Goal: Task Accomplishment & Management: Manage account settings

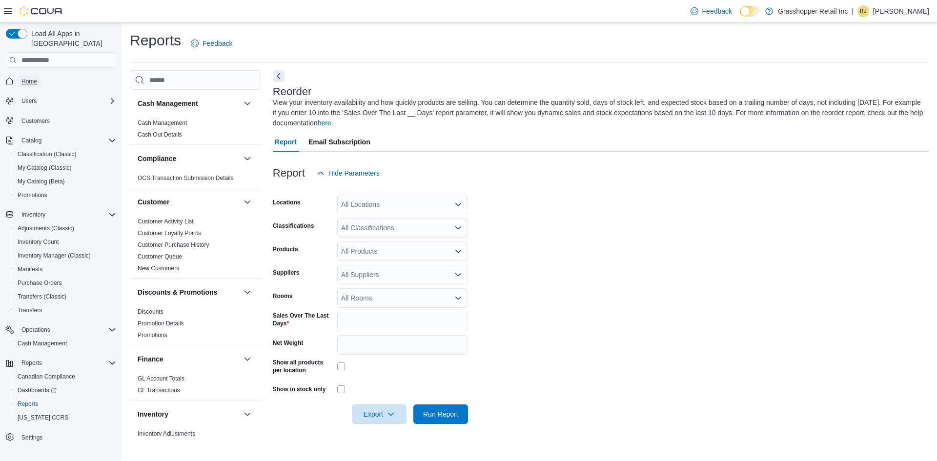
click at [33, 78] on span "Home" at bounding box center [29, 82] width 16 height 8
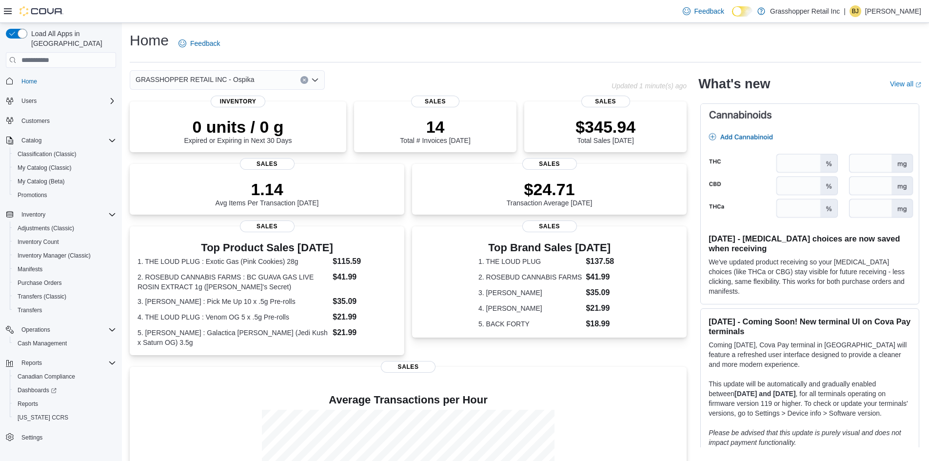
click at [305, 78] on icon "Clear input" at bounding box center [304, 80] width 4 height 4
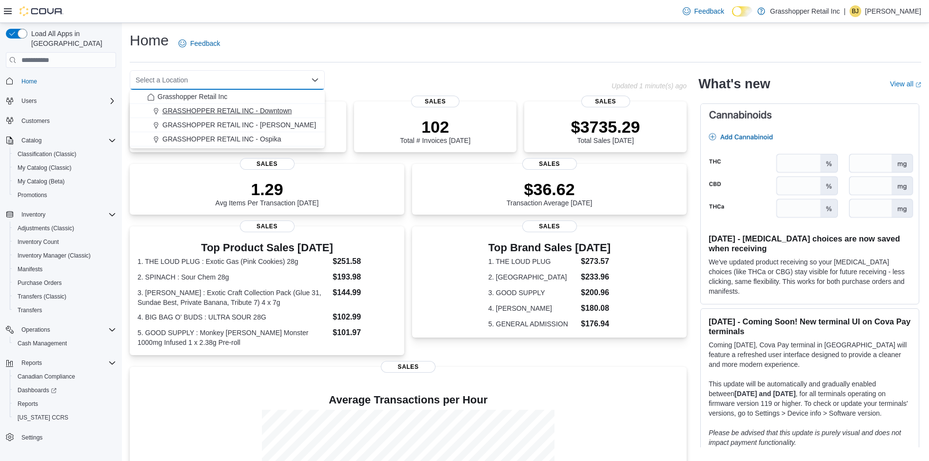
click at [290, 110] on span "GRASSHOPPER RETAIL INC - Downtown" at bounding box center [226, 111] width 129 height 10
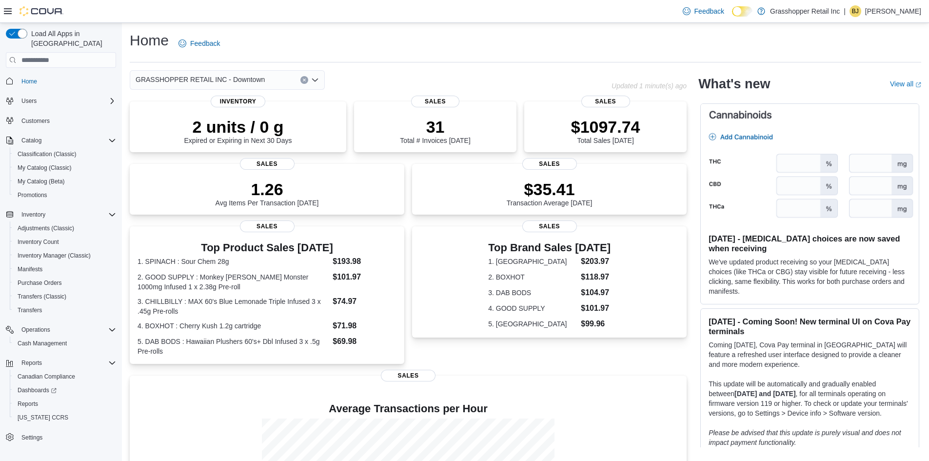
click at [303, 79] on icon "Clear input" at bounding box center [304, 80] width 4 height 4
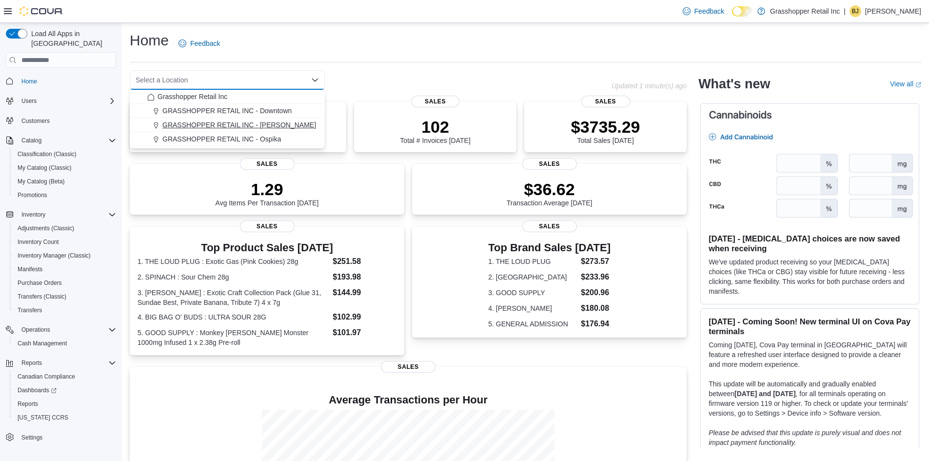
click at [258, 124] on span "GRASSHOPPER RETAIL INC - [PERSON_NAME]" at bounding box center [239, 125] width 154 height 10
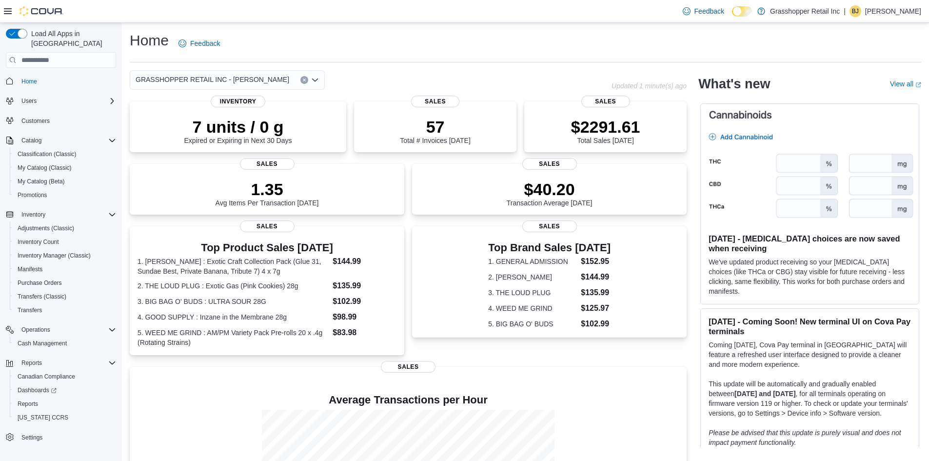
click at [305, 78] on button "Clear input" at bounding box center [304, 80] width 8 height 8
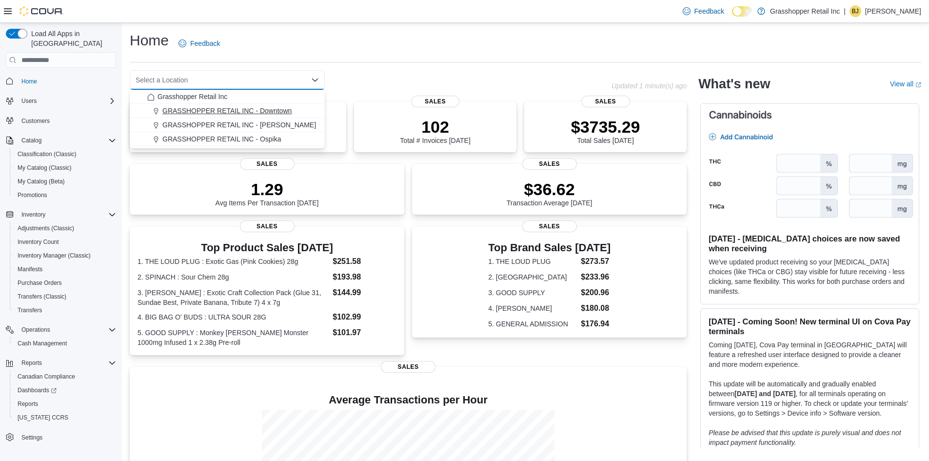
click at [286, 107] on span "GRASSHOPPER RETAIL INC - Downtown" at bounding box center [226, 111] width 129 height 10
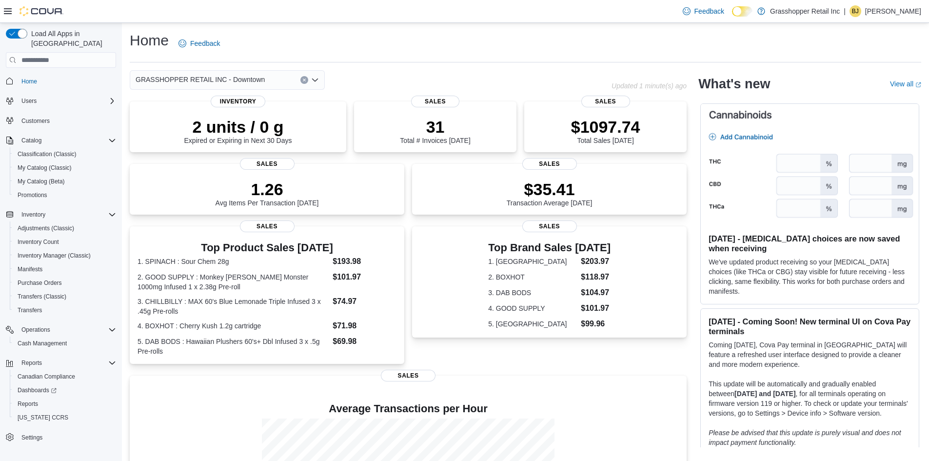
click at [304, 78] on icon "Clear input" at bounding box center [304, 80] width 4 height 4
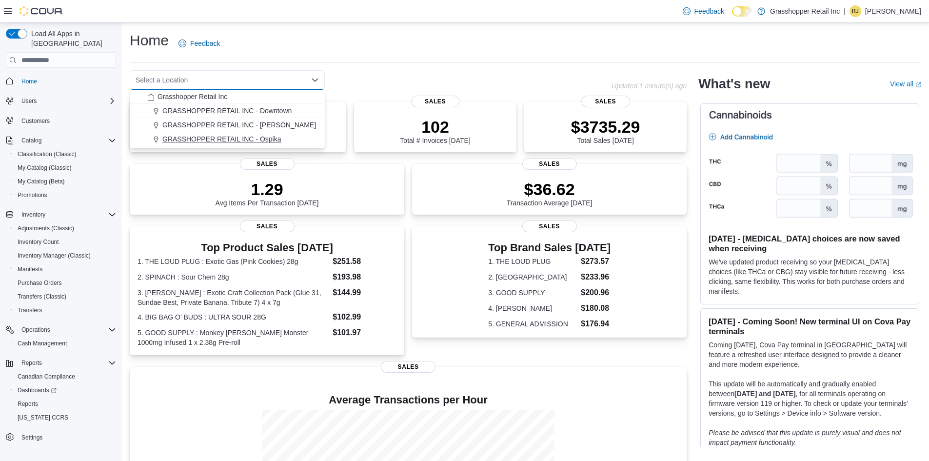
click at [266, 137] on span "GRASSHOPPER RETAIL INC - Ospika" at bounding box center [221, 139] width 119 height 10
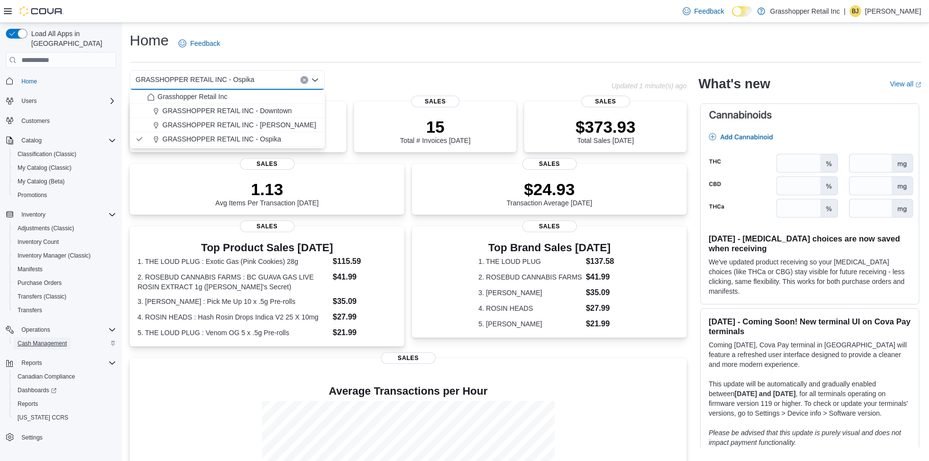
click at [56, 339] on span "Cash Management" at bounding box center [42, 343] width 49 height 8
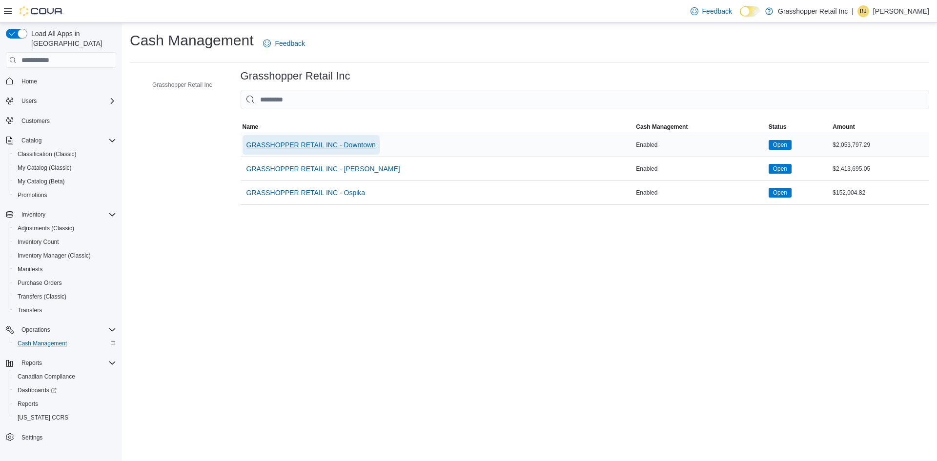
click at [338, 136] on span "GRASSHOPPER RETAIL INC - Downtown" at bounding box center [310, 145] width 129 height 20
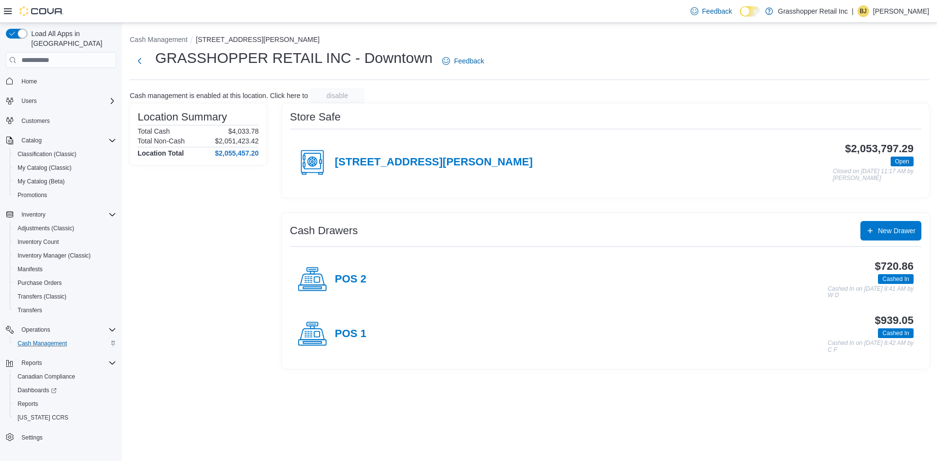
click at [347, 271] on div "POS 2" at bounding box center [332, 279] width 69 height 29
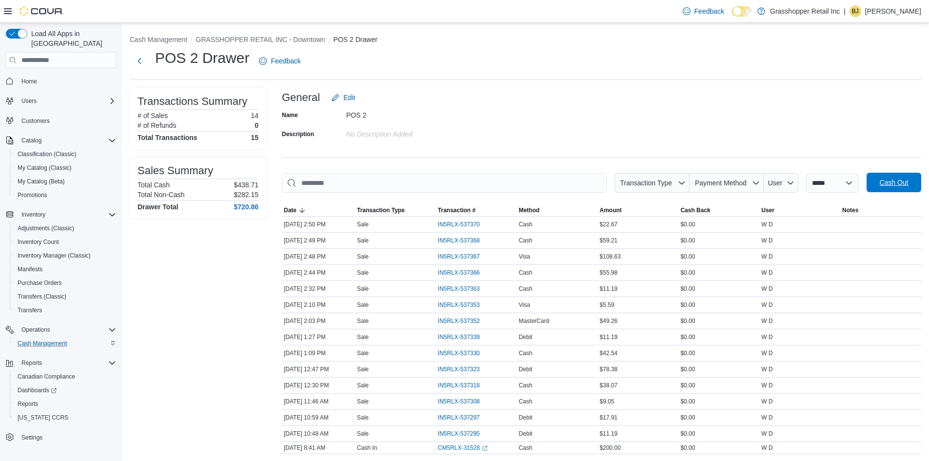
click at [898, 182] on span "Cash Out" at bounding box center [893, 183] width 29 height 10
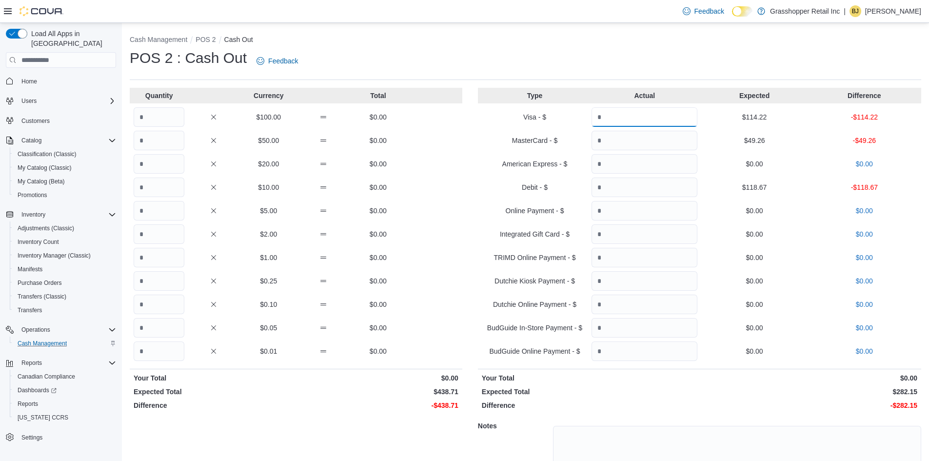
click at [672, 113] on input "Quantity" at bounding box center [645, 117] width 106 height 20
type input "******"
click at [640, 142] on input "Quantity" at bounding box center [645, 141] width 106 height 20
type input "*****"
click at [630, 196] on input "Quantity" at bounding box center [645, 188] width 106 height 20
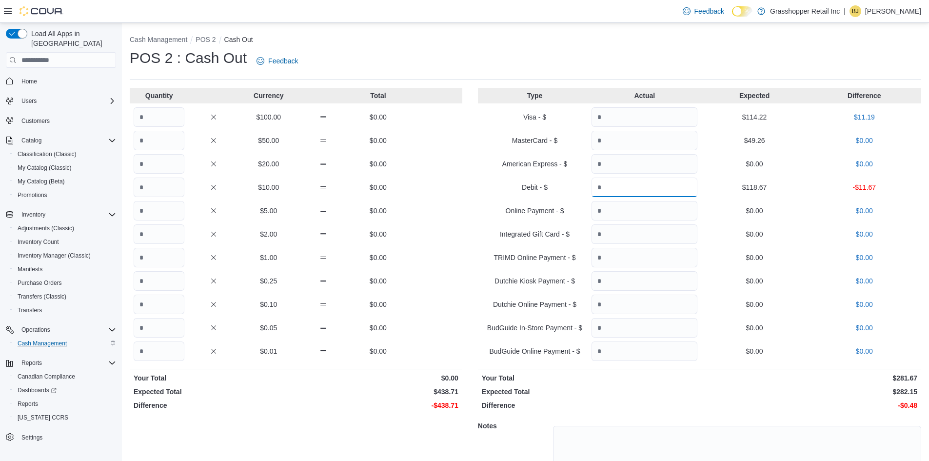
type input "******"
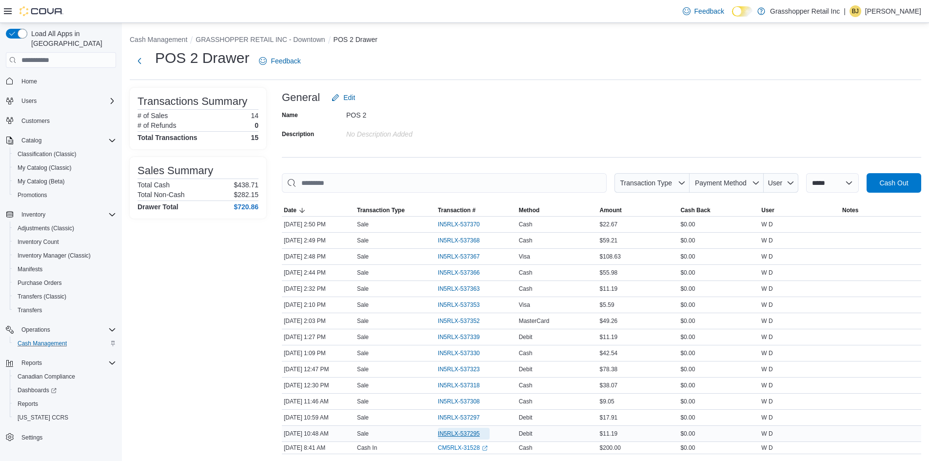
click at [463, 433] on span "IN5RLX-537295" at bounding box center [459, 434] width 42 height 8
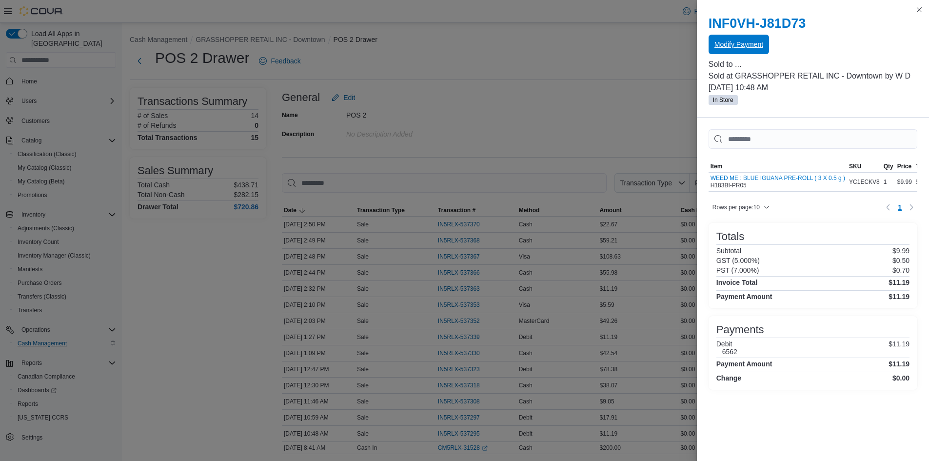
click at [733, 42] on span "Modify Payment" at bounding box center [739, 45] width 49 height 10
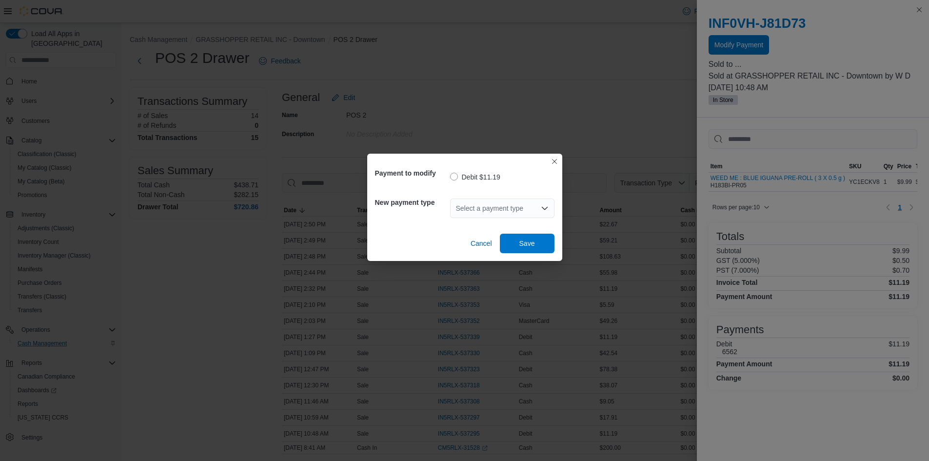
click at [487, 213] on div "Select a payment type" at bounding box center [502, 209] width 104 height 20
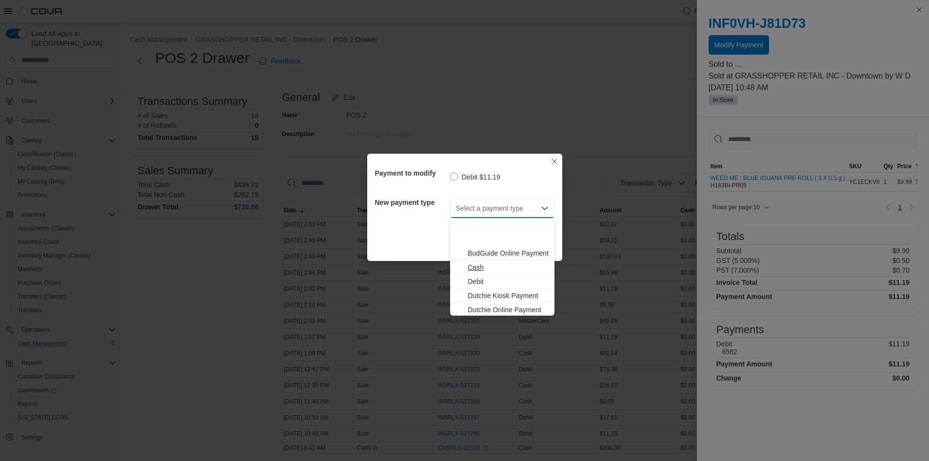
scroll to position [72, 0]
click at [483, 306] on span "Visa" at bounding box center [508, 308] width 81 height 10
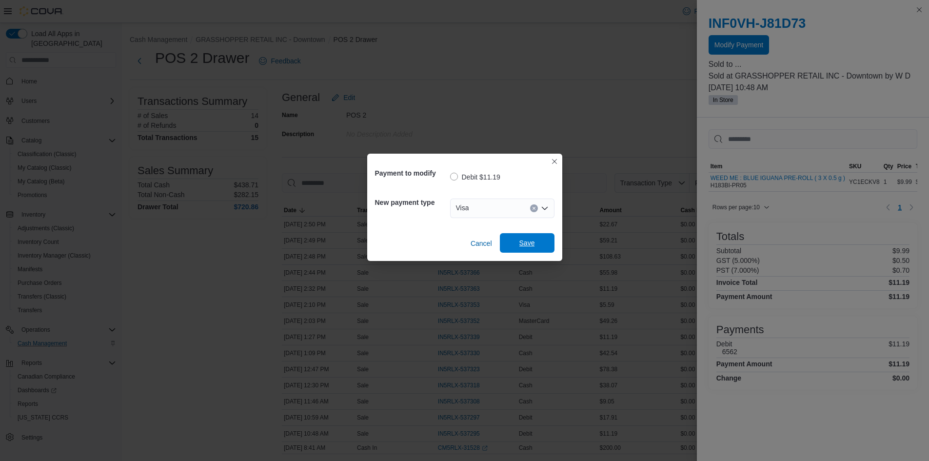
click at [514, 242] on span "Save" at bounding box center [527, 243] width 43 height 20
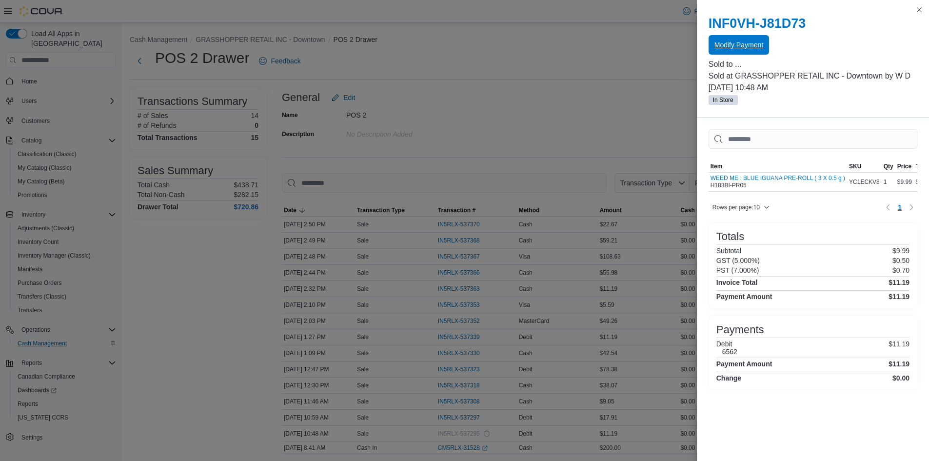
scroll to position [0, 0]
